Goal: Task Accomplishment & Management: Manage account settings

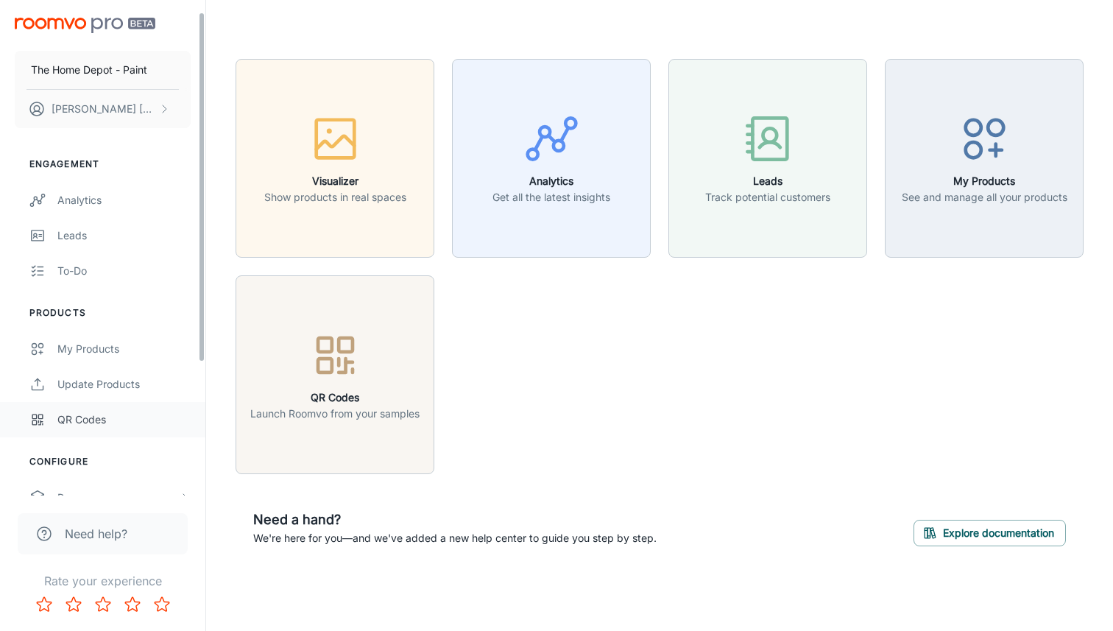
scroll to position [204, 0]
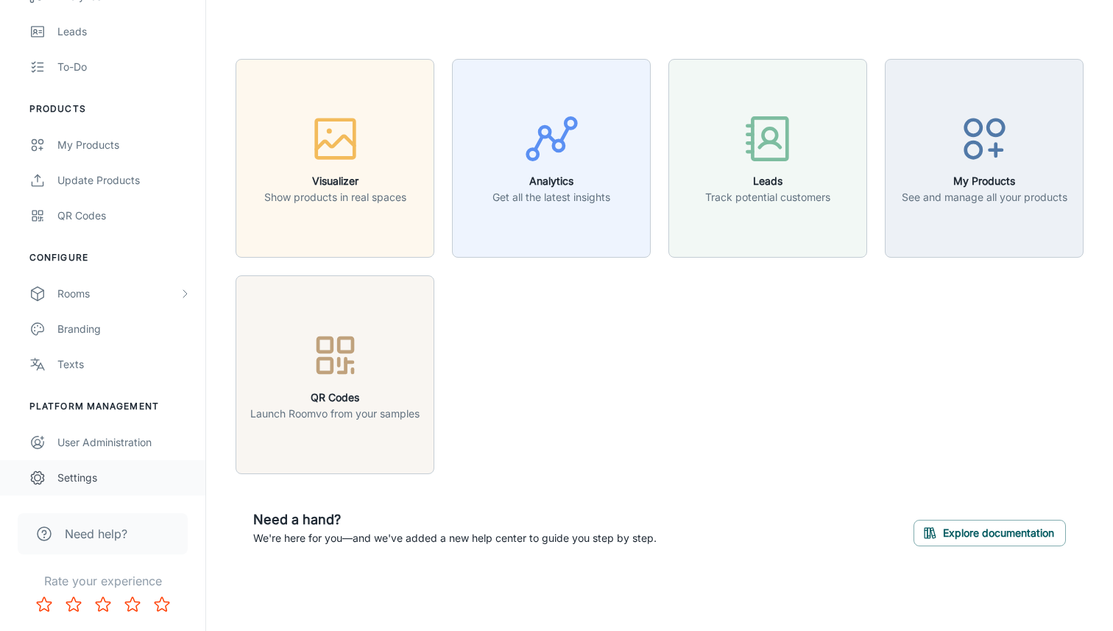
click at [101, 476] on div "Settings" at bounding box center [123, 478] width 133 height 16
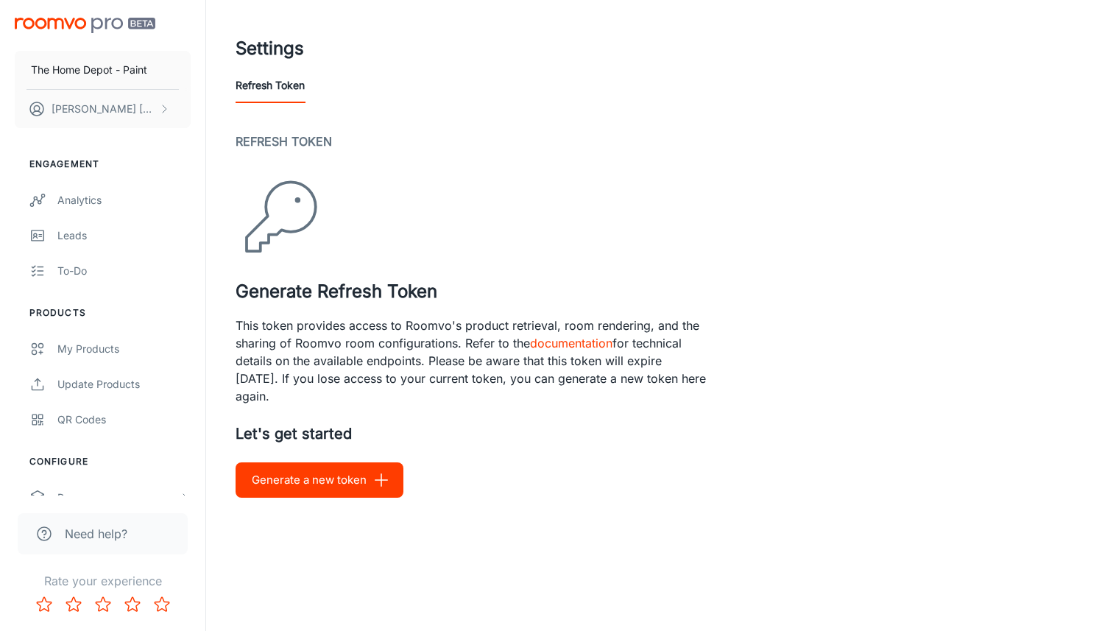
click at [357, 478] on button "Generate a new token" at bounding box center [320, 479] width 168 height 35
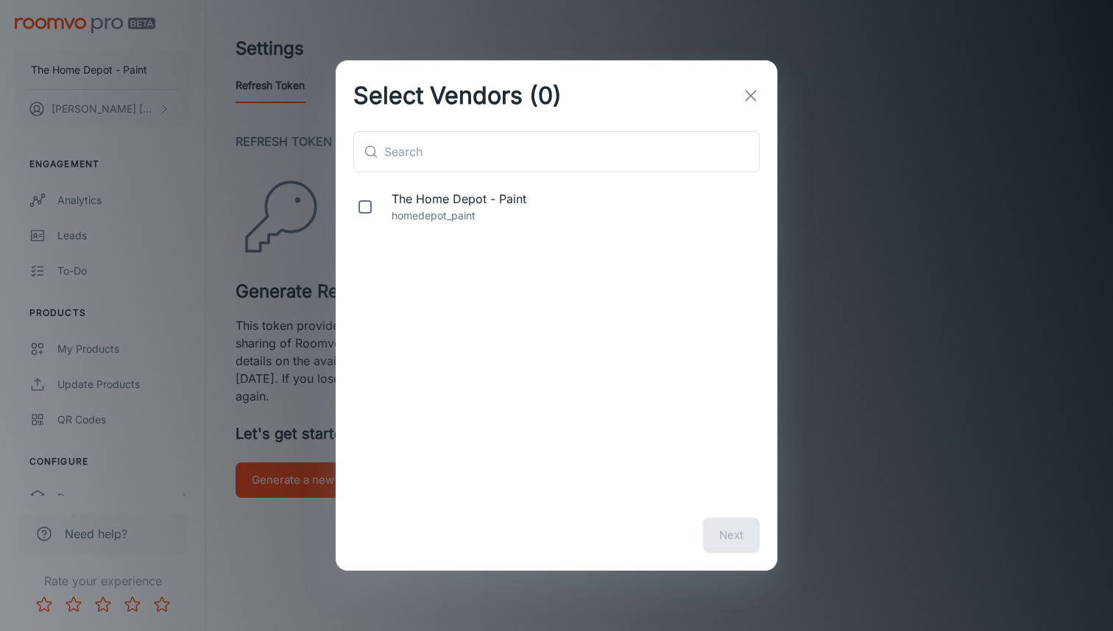
click at [516, 205] on span "The Home Depot - Paint" at bounding box center [573, 199] width 362 height 18
checkbox input "true"
click at [725, 532] on button "Next" at bounding box center [731, 535] width 57 height 35
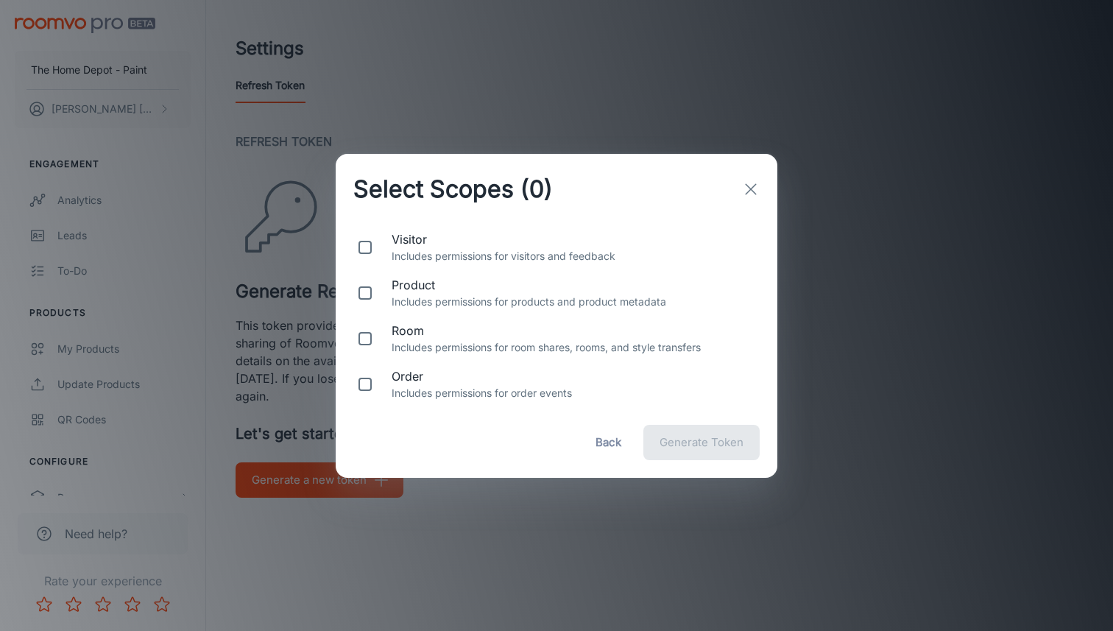
click at [468, 244] on span "visitor" at bounding box center [573, 240] width 362 height 18
checkbox input "true"
click at [482, 356] on div "room Includes permissions for room shares, rooms, and style transfers" at bounding box center [557, 339] width 442 height 46
checkbox input "true"
click at [708, 446] on span "Generate Token" at bounding box center [702, 442] width 84 height 19
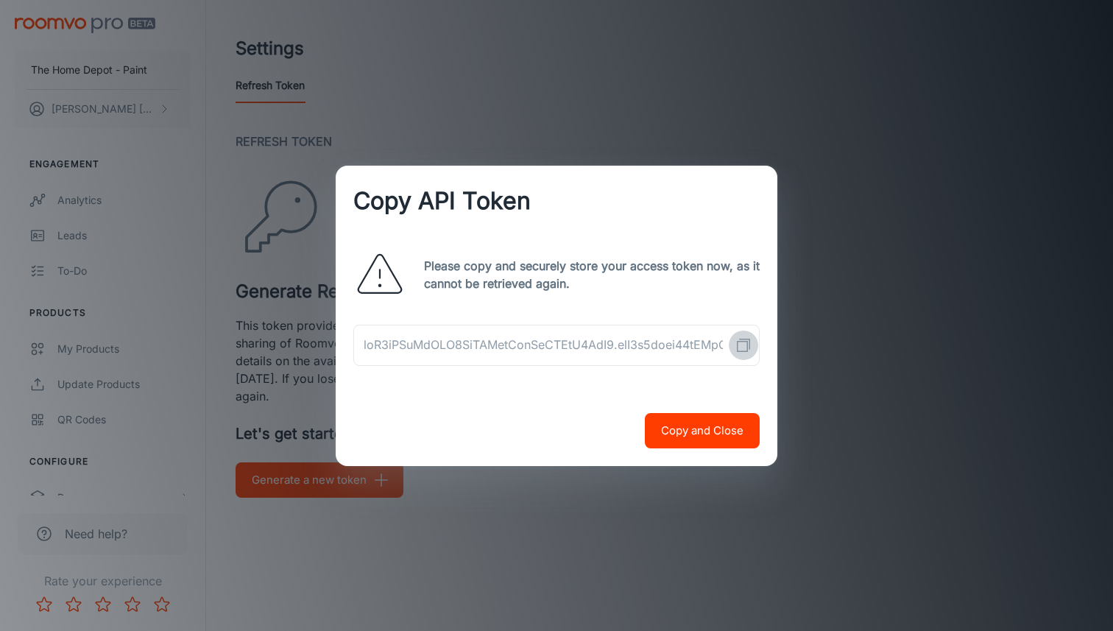
click at [749, 339] on polyline "Copy API Token" at bounding box center [745, 344] width 10 height 10
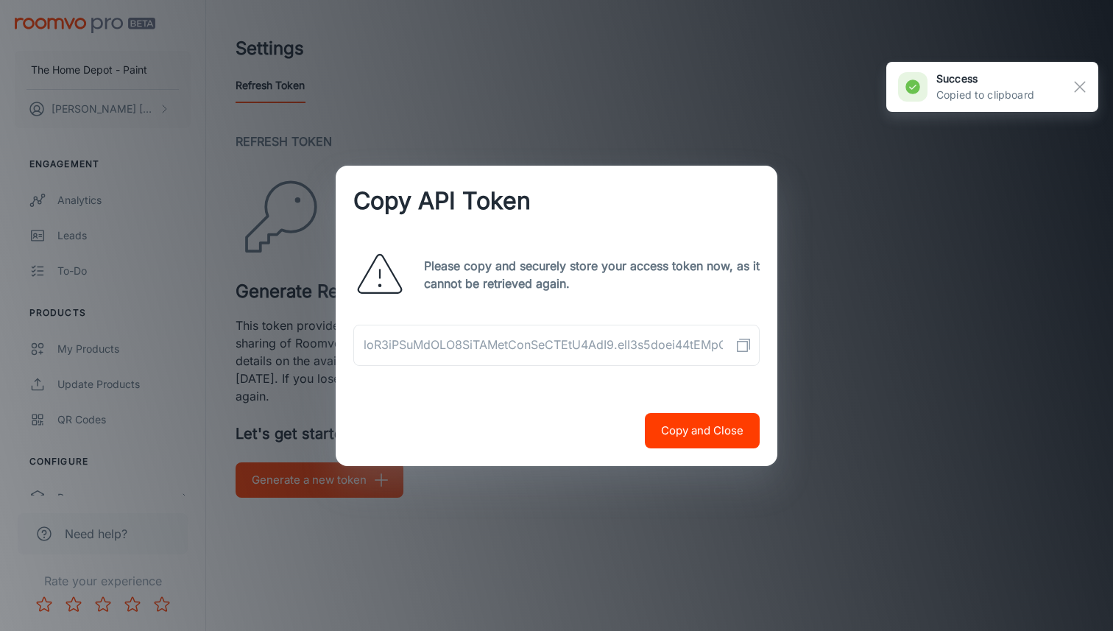
click at [739, 433] on button "Copy and Close" at bounding box center [702, 430] width 115 height 35
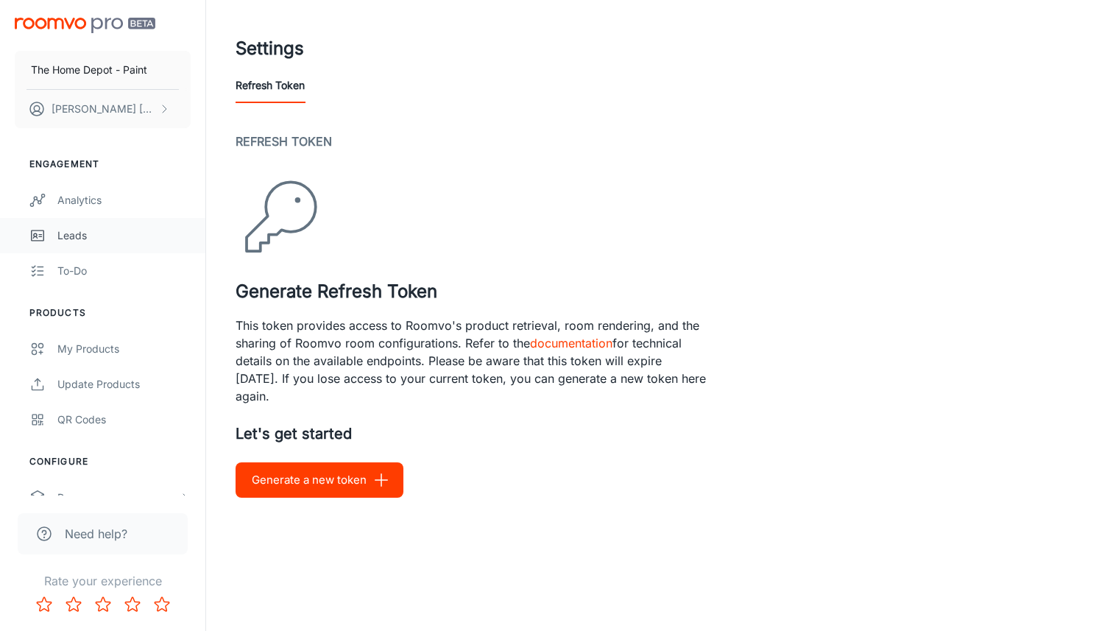
click at [74, 236] on div "Leads" at bounding box center [123, 236] width 133 height 16
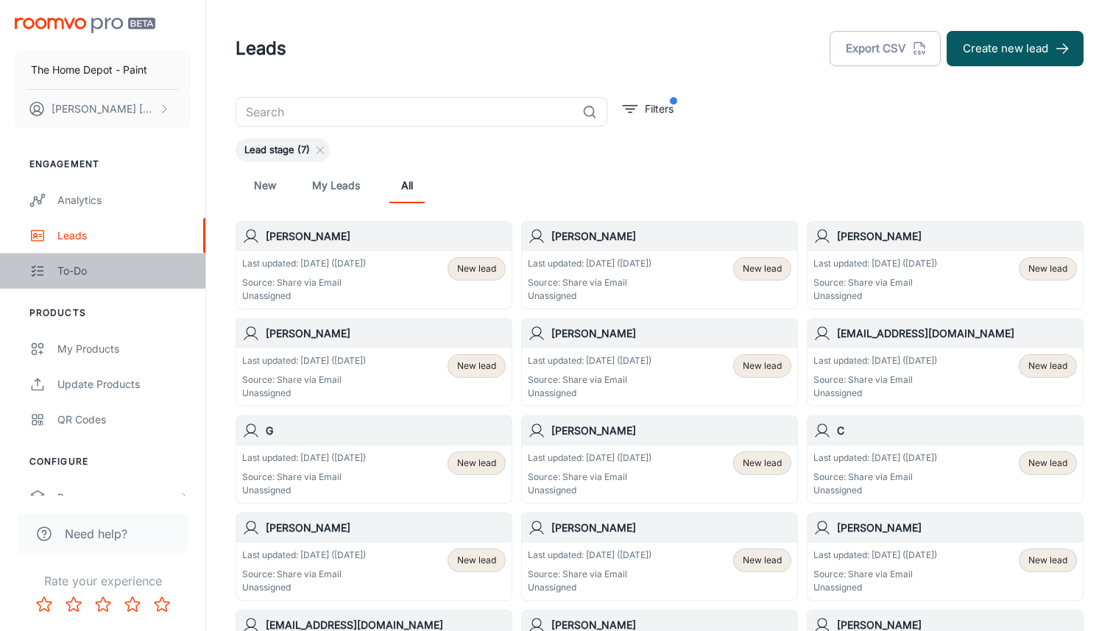
click at [69, 264] on div "To-do" at bounding box center [123, 271] width 133 height 16
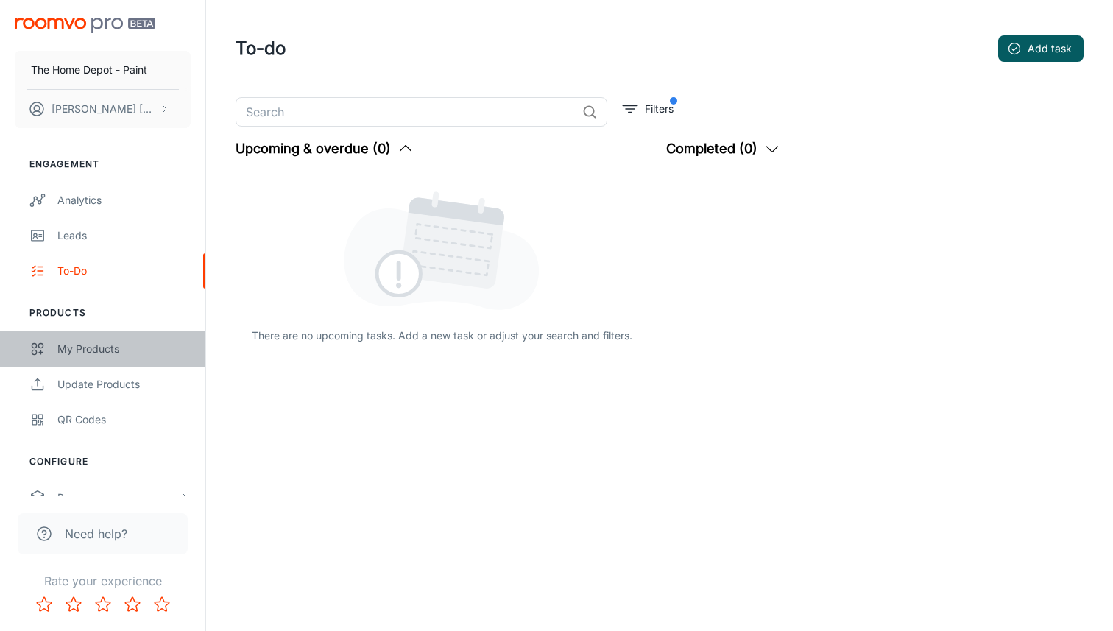
click at [91, 339] on link "My Products" at bounding box center [102, 348] width 205 height 35
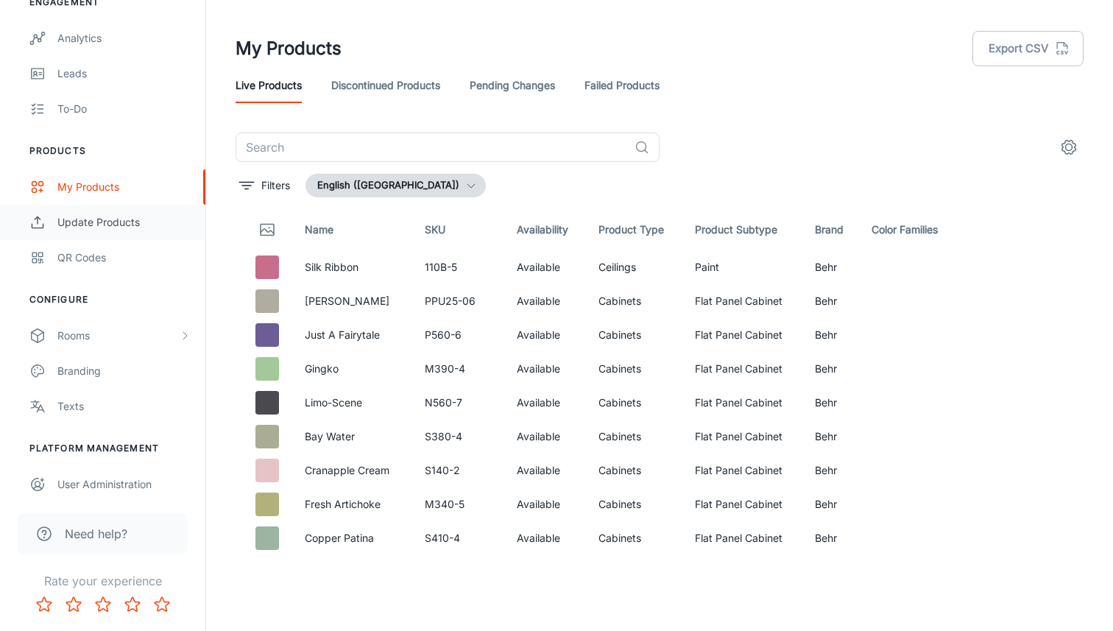
click at [121, 230] on div "Update Products" at bounding box center [123, 222] width 133 height 16
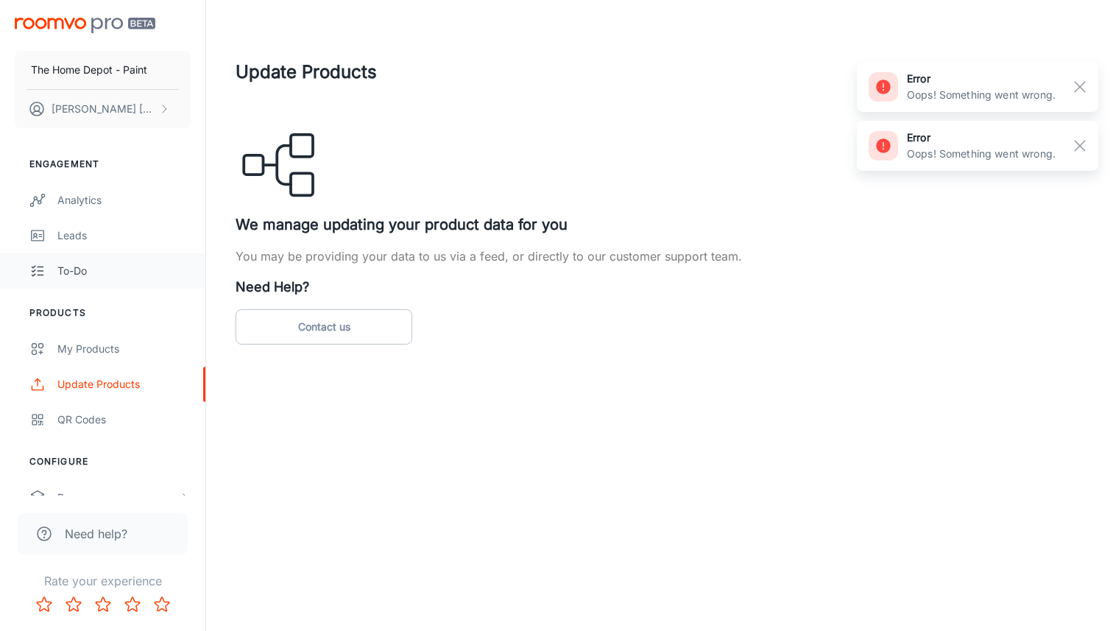
click at [107, 267] on div "To-do" at bounding box center [123, 271] width 133 height 16
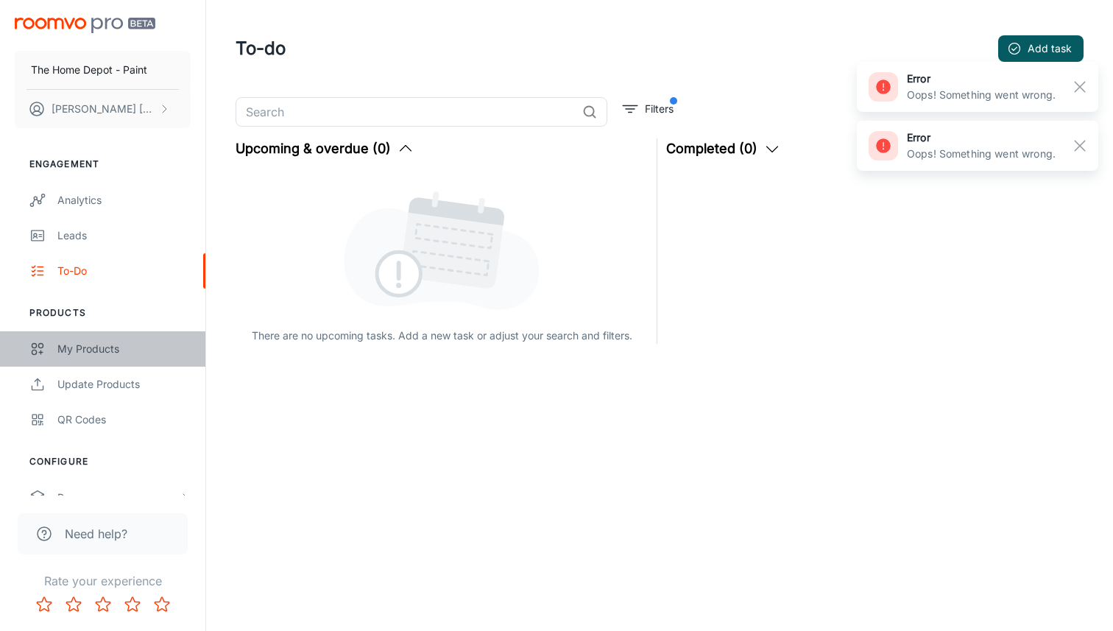
click at [94, 363] on link "My Products" at bounding box center [102, 348] width 205 height 35
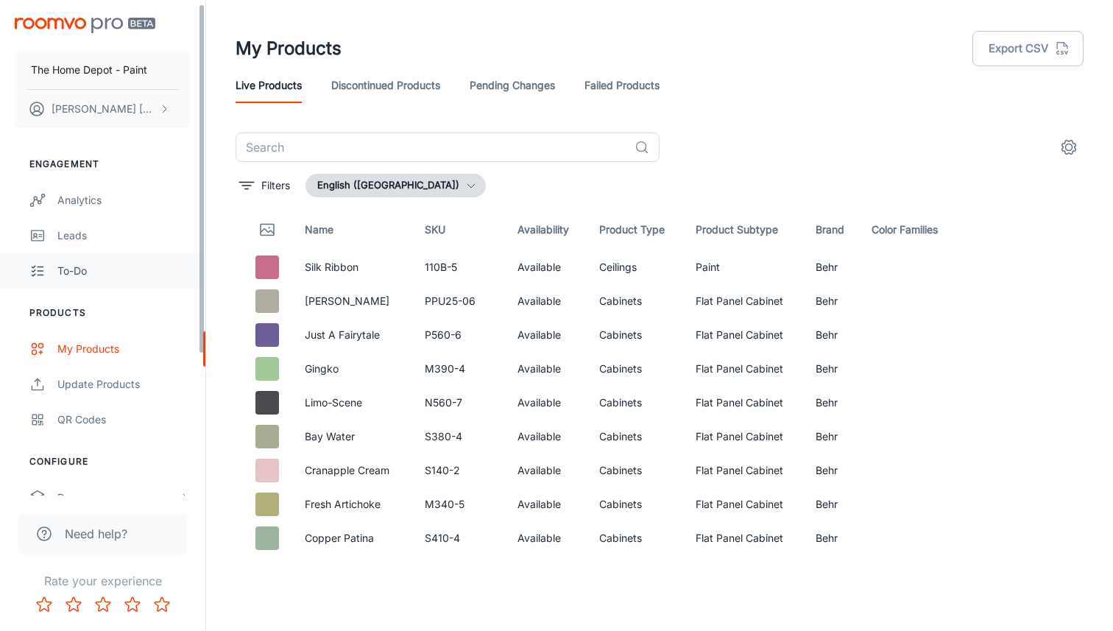
scroll to position [204, 0]
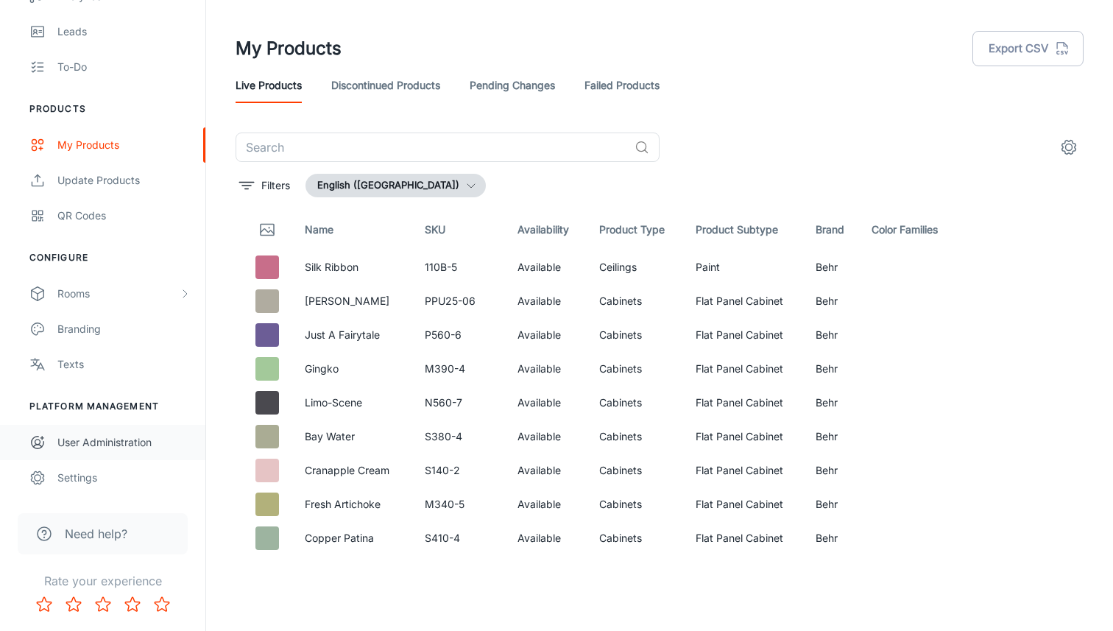
click at [88, 435] on div "User Administration" at bounding box center [123, 442] width 133 height 16
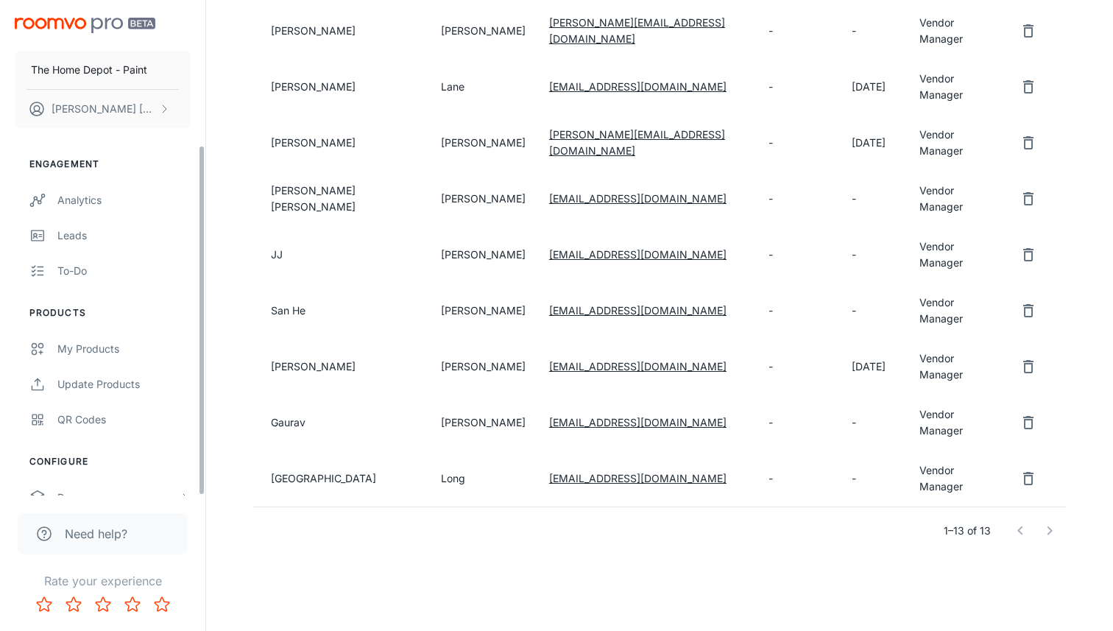
scroll to position [204, 0]
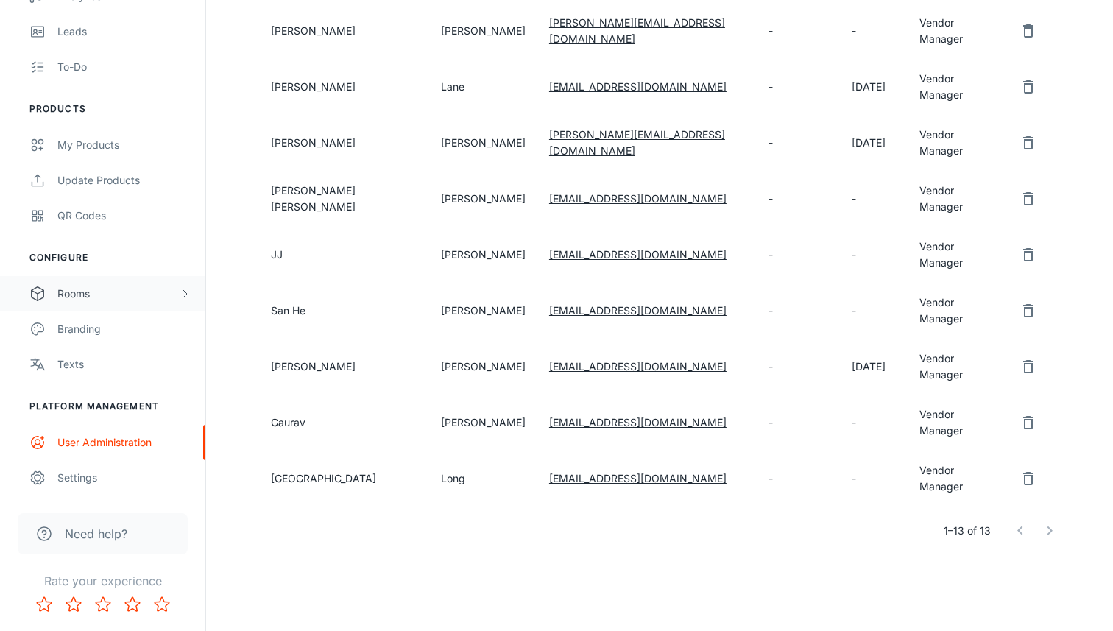
click at [98, 295] on div "Rooms" at bounding box center [118, 294] width 122 height 16
click at [93, 323] on div "My Rooms" at bounding box center [123, 329] width 133 height 16
